Goal: Information Seeking & Learning: Learn about a topic

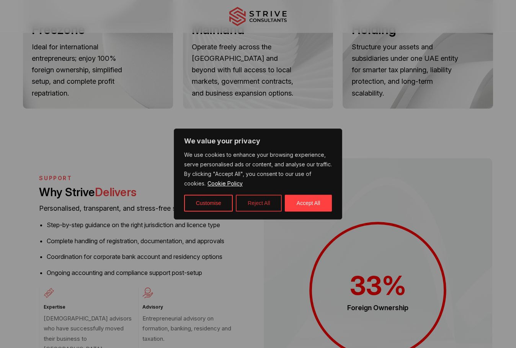
scroll to position [689, 0]
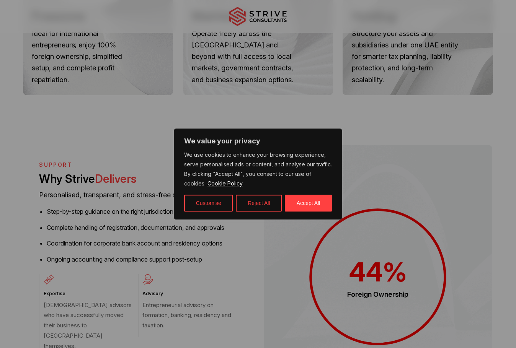
click at [307, 199] on button "Accept All" at bounding box center [308, 203] width 47 height 17
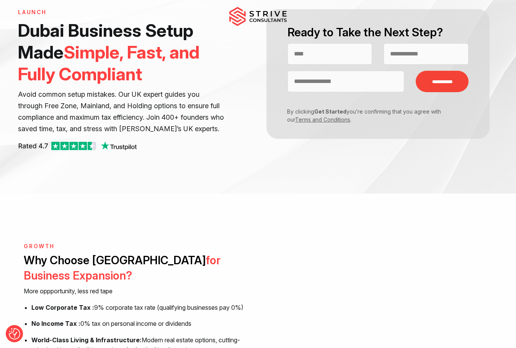
scroll to position [0, 0]
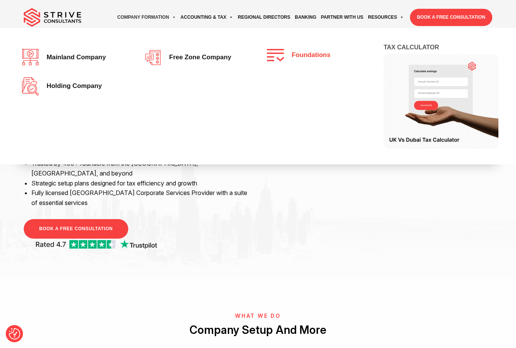
click at [278, 55] on img at bounding box center [277, 55] width 21 height 12
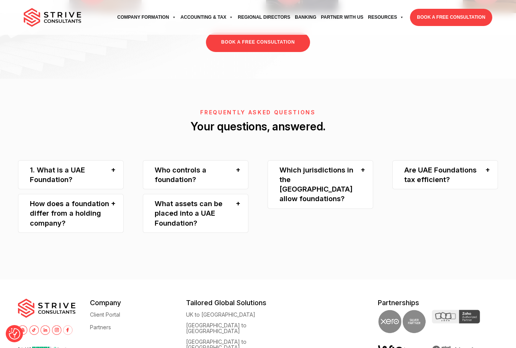
scroll to position [1713, 0]
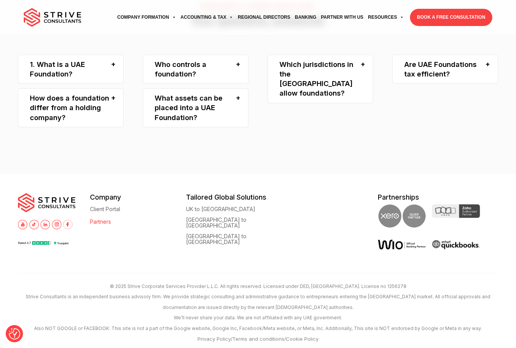
click at [110, 219] on link "Partners" at bounding box center [100, 222] width 21 height 6
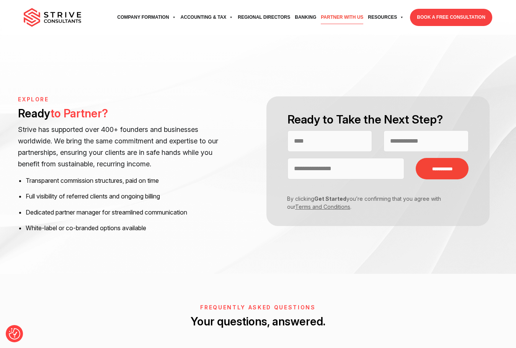
scroll to position [1157, 0]
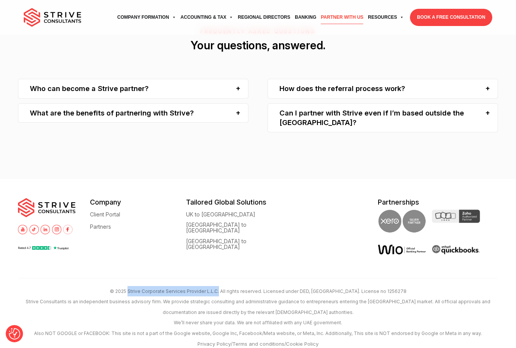
drag, startPoint x: 151, startPoint y: 282, endPoint x: 238, endPoint y: 282, distance: 87.6
click at [238, 286] on p "© 2025 Strive Corporate Services Provider L.L.C. All rights reserved. Licensed …" at bounding box center [258, 291] width 479 height 10
copy p "Strive Corporate Services Provider L.L.C."
